Goal: Information Seeking & Learning: Learn about a topic

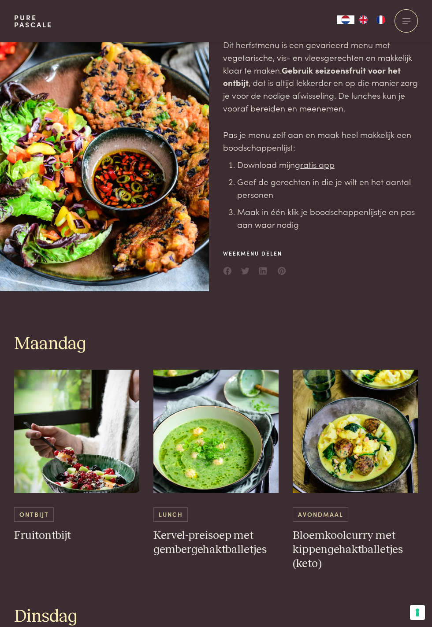
scroll to position [56, 0]
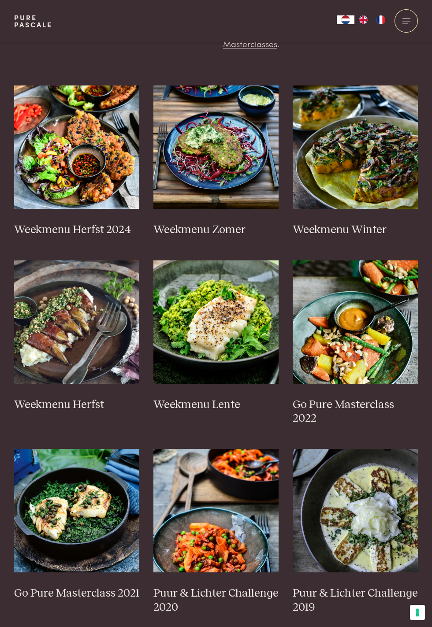
scroll to position [210, 0]
click at [63, 405] on h3 "Weekmenu Herfst" at bounding box center [76, 405] width 125 height 14
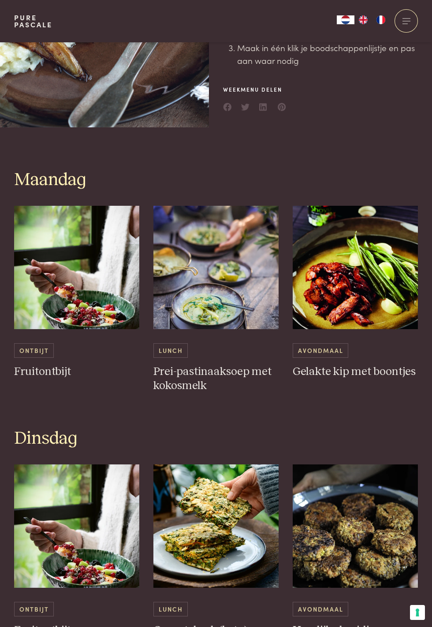
scroll to position [236, 0]
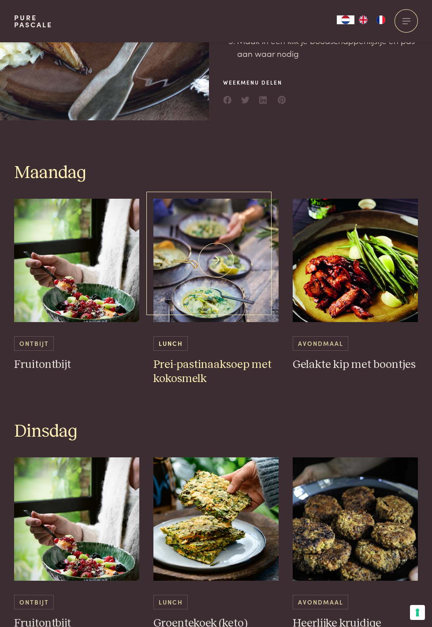
click at [200, 366] on h3 "Prei-pastinaaksoep met kokosmelk" at bounding box center [215, 372] width 125 height 28
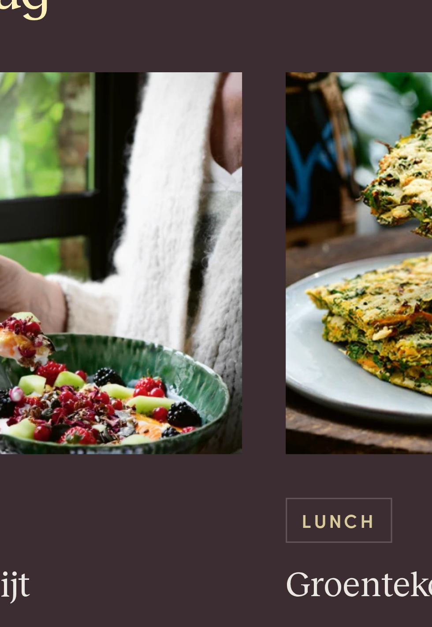
scroll to position [286, 0]
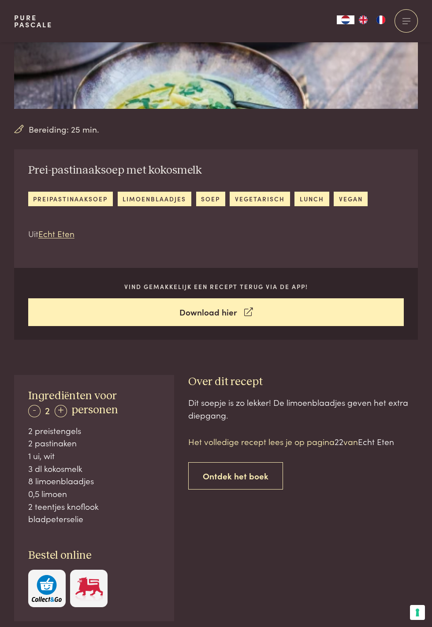
scroll to position [177, 0]
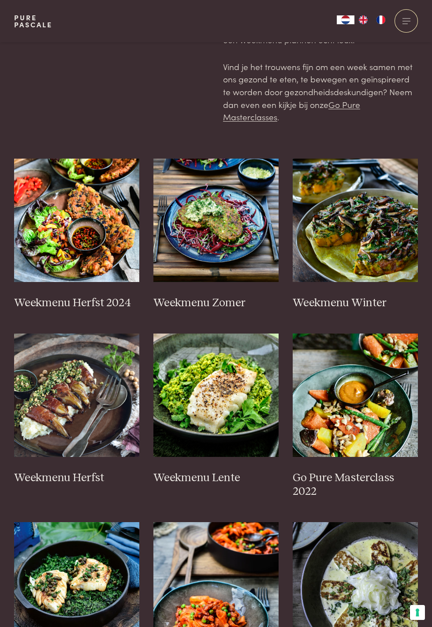
scroll to position [134, 0]
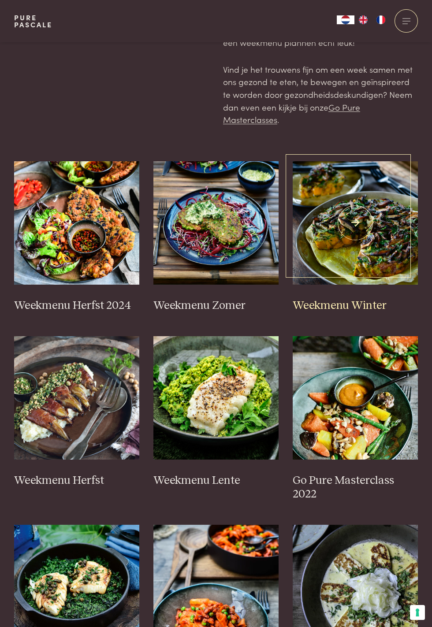
click at [354, 300] on h3 "Weekmenu Winter" at bounding box center [354, 306] width 125 height 14
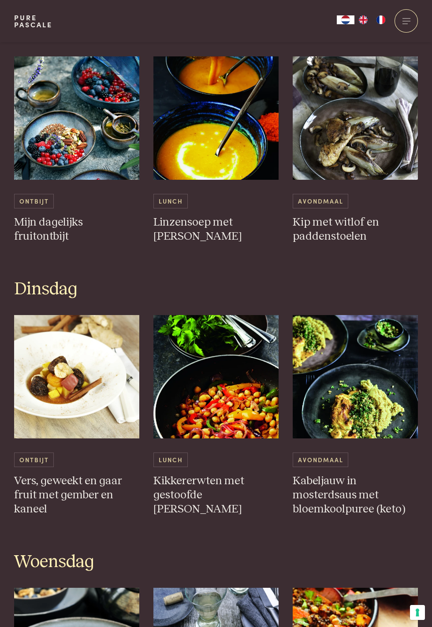
scroll to position [381, 0]
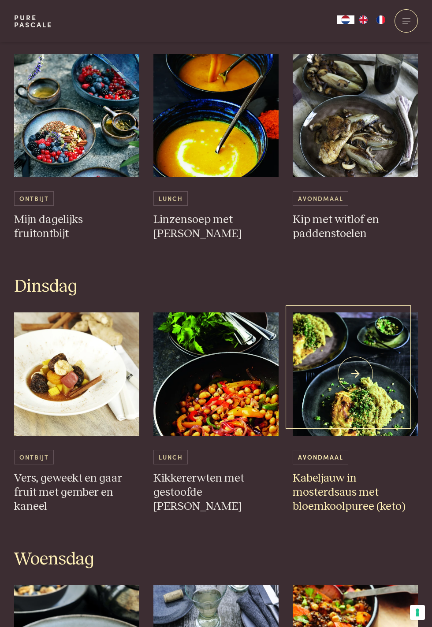
click at [344, 492] on h3 "Kabeljauw in mosterdsaus met bloemkoolpuree (keto)" at bounding box center [354, 492] width 125 height 42
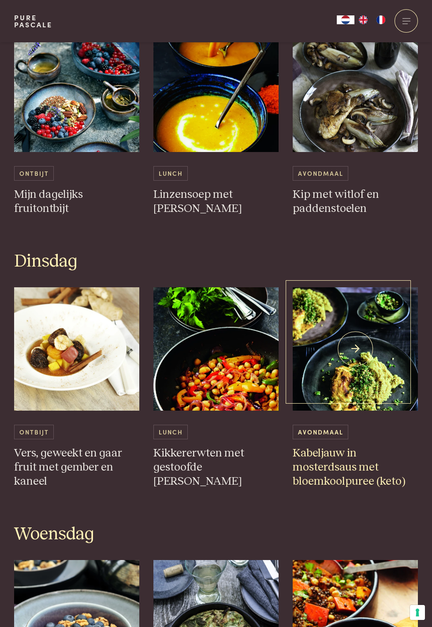
scroll to position [431, 0]
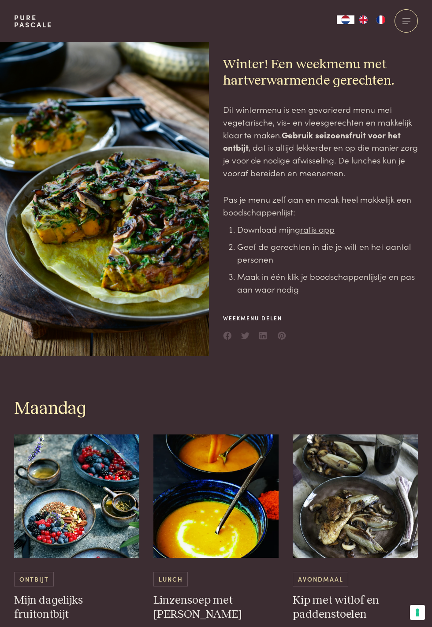
scroll to position [431, 0]
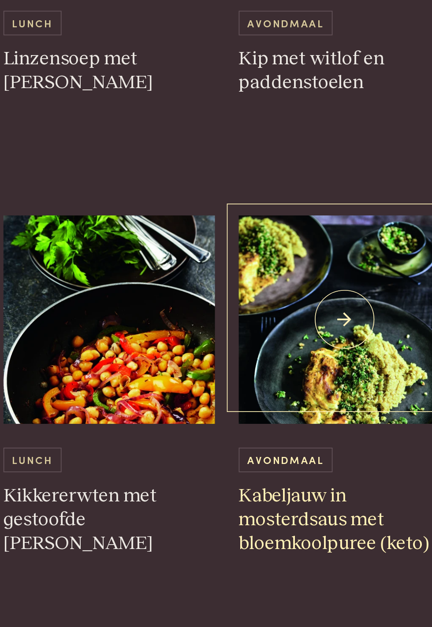
click at [393, 330] on img at bounding box center [354, 323] width 125 height 123
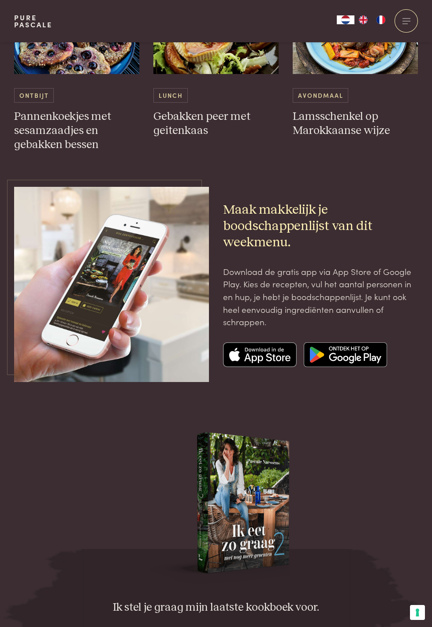
scroll to position [2091, 0]
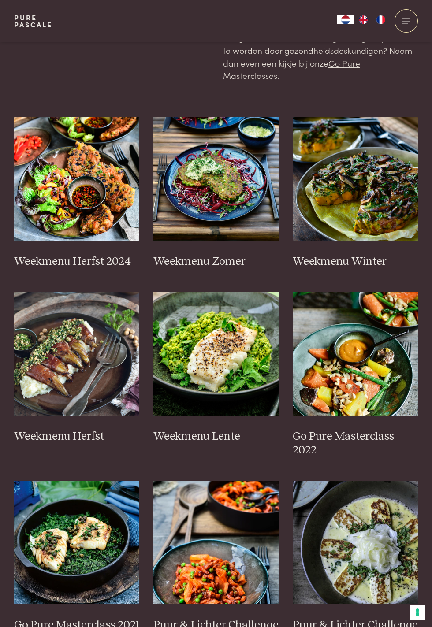
scroll to position [212, 0]
